Goal: Information Seeking & Learning: Learn about a topic

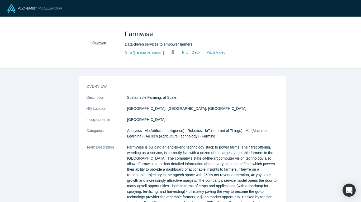
click at [150, 53] on link "[URL][DOMAIN_NAME]" at bounding box center [144, 53] width 39 height 6
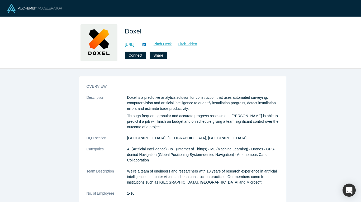
click at [134, 46] on link "http://www.doxel.ai" at bounding box center [129, 45] width 9 height 6
click at [146, 45] on icon at bounding box center [144, 44] width 4 height 4
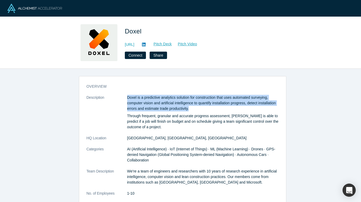
drag, startPoint x: 122, startPoint y: 95, endPoint x: 190, endPoint y: 108, distance: 69.7
click at [190, 108] on dl "Description Doxel is a predictive analytics solution for construction that uses…" at bounding box center [182, 154] width 192 height 118
copy dl "Doxel is a predictive analytics solution for construction that uses automated s…"
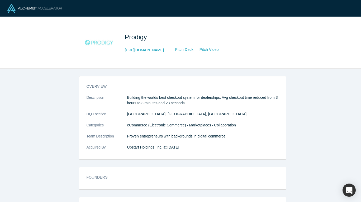
click at [146, 50] on link "http://getprodigy.com" at bounding box center [144, 50] width 39 height 6
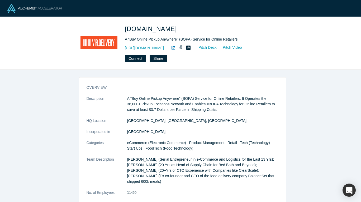
click at [141, 46] on link "https://via.delivery/" at bounding box center [144, 48] width 39 height 6
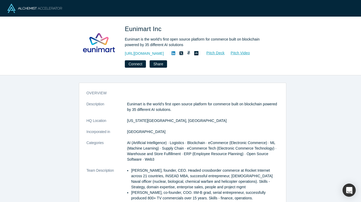
click at [143, 55] on link "[URL][DOMAIN_NAME]" at bounding box center [144, 54] width 39 height 6
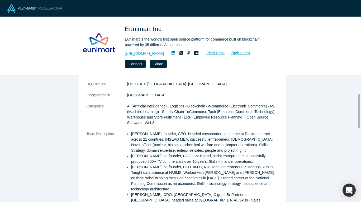
scroll to position [79, 0]
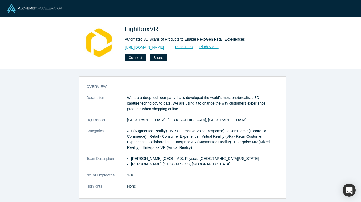
click at [147, 47] on link "https://www.lbxlabs.com" at bounding box center [144, 48] width 39 height 6
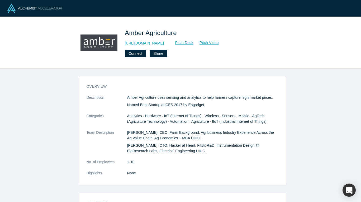
click at [143, 42] on link "https://www.amber.ag" at bounding box center [144, 44] width 39 height 6
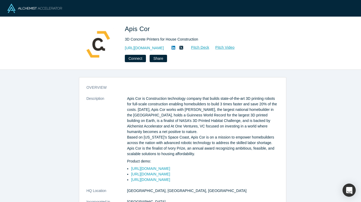
click at [152, 49] on link "[URL][DOMAIN_NAME]" at bounding box center [144, 48] width 39 height 6
click at [132, 28] on span "Apis Cor" at bounding box center [138, 28] width 27 height 7
copy span "Apis"
drag, startPoint x: 151, startPoint y: 27, endPoint x: 126, endPoint y: 29, distance: 25.6
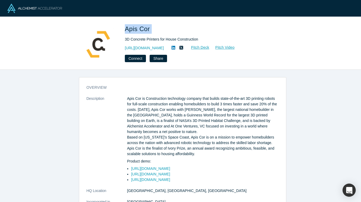
click at [126, 29] on h1 "Apis Cor" at bounding box center [199, 28] width 148 height 9
copy span "Apis Cor"
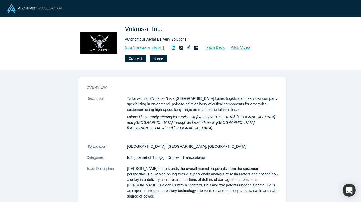
click at [138, 46] on link "http://www.flyvoly.com" at bounding box center [144, 48] width 39 height 6
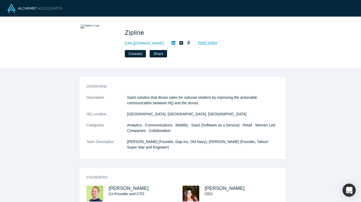
click at [144, 42] on link "[URL][DOMAIN_NAME]" at bounding box center [144, 44] width 39 height 6
click at [171, 42] on icon at bounding box center [173, 43] width 4 height 4
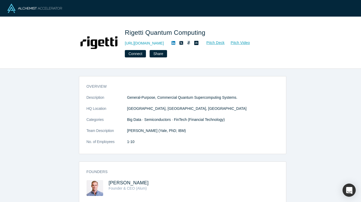
click at [147, 42] on link "[URL][DOMAIN_NAME]" at bounding box center [144, 44] width 39 height 6
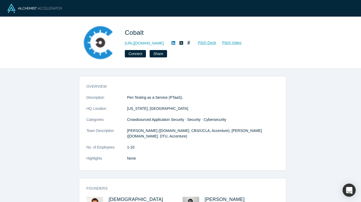
click at [135, 44] on link "[URL][DOMAIN_NAME]" at bounding box center [144, 44] width 39 height 6
